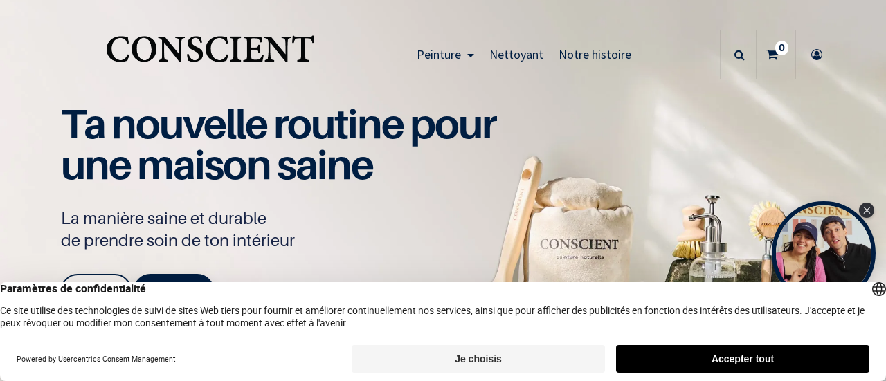
click at [489, 352] on button "Je choisis" at bounding box center [478, 359] width 253 height 28
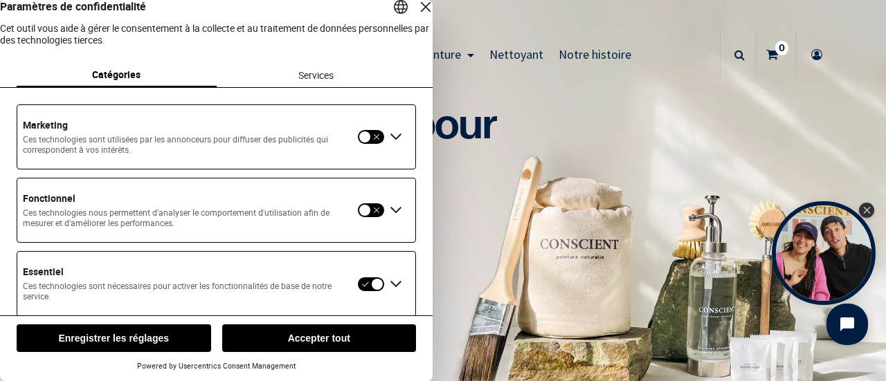
click at [364, 145] on button "button" at bounding box center [371, 136] width 28 height 15
click at [291, 334] on button "Accepter tout" at bounding box center [319, 339] width 195 height 28
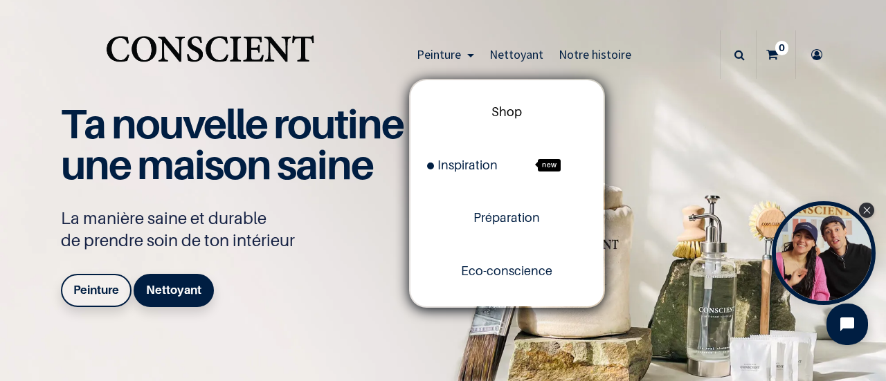
click at [493, 115] on span "Shop" at bounding box center [507, 112] width 30 height 15
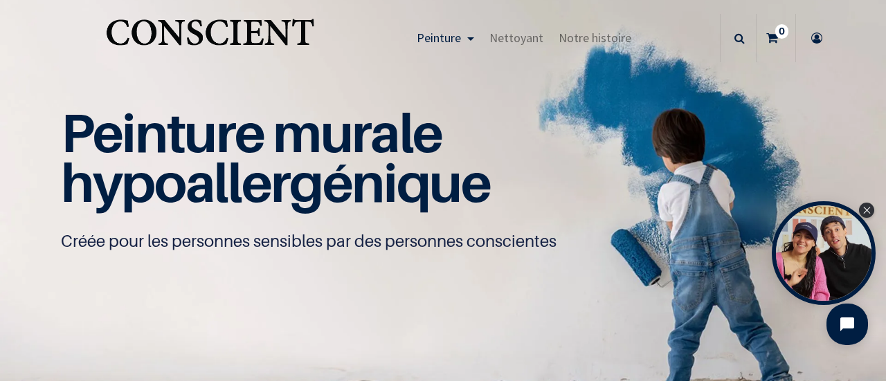
scroll to position [20, 0]
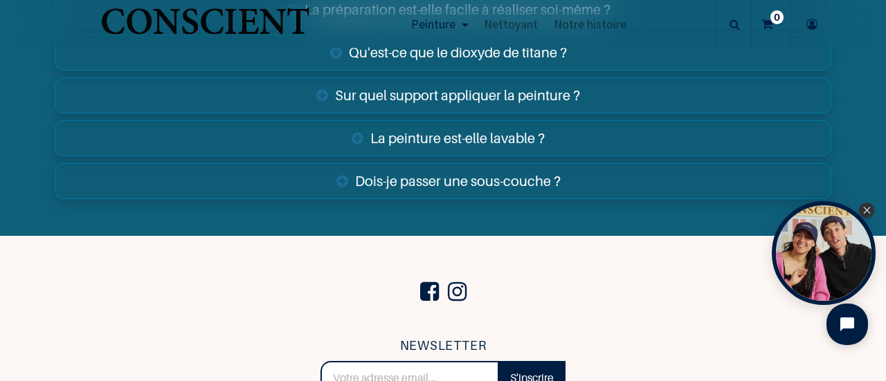
scroll to position [5052, 0]
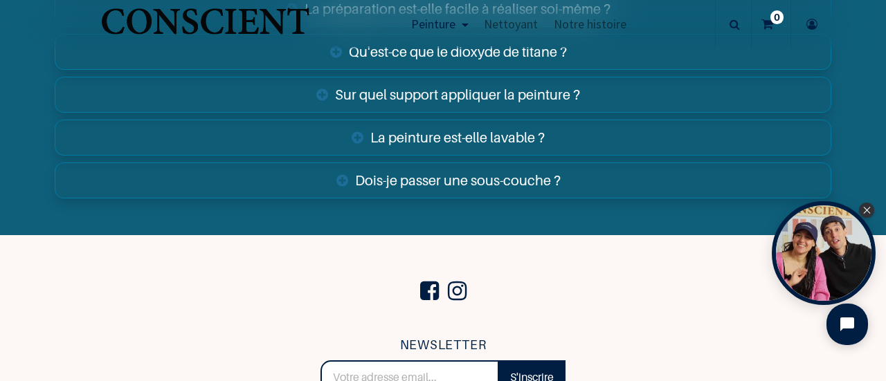
click at [397, 179] on link "Dois-je passer une sous-couche ?" at bounding box center [443, 181] width 777 height 36
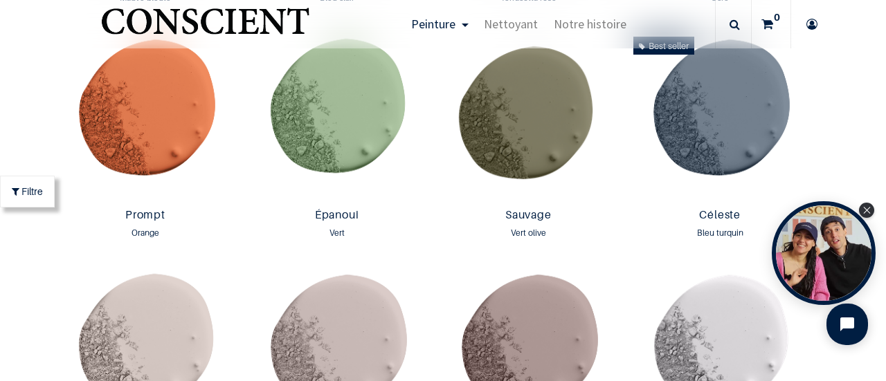
scroll to position [1931, 0]
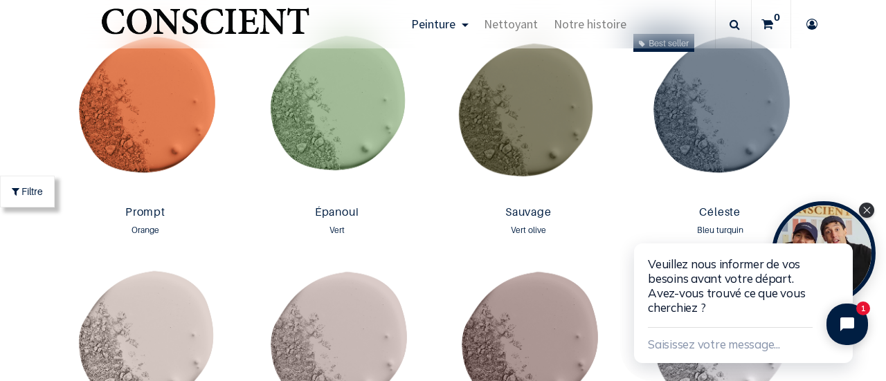
click html "Veuillez nous informer de vos besoins avant votre départ. Avez-vous trouvé ce q…"
